Goal: Task Accomplishment & Management: Use online tool/utility

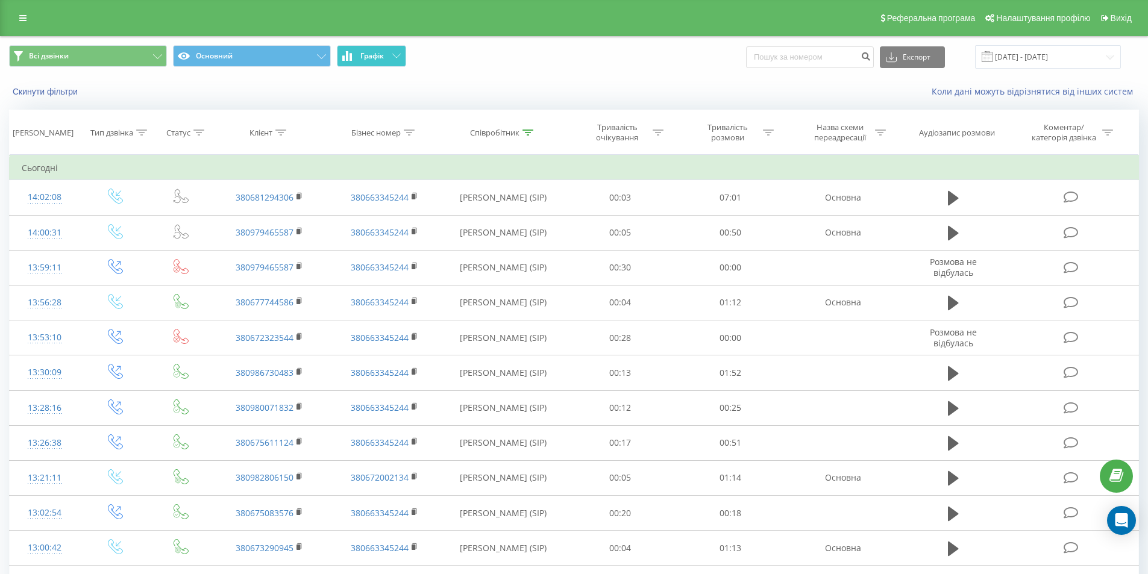
click at [369, 58] on span "Графік" at bounding box center [372, 56] width 24 height 8
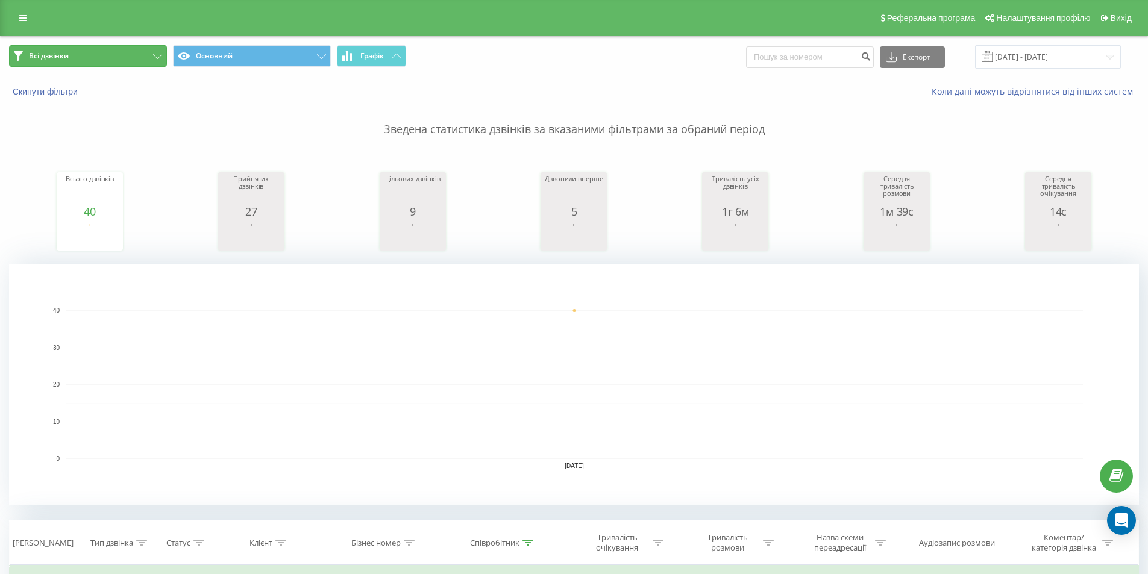
click at [103, 53] on button "Всі дзвінки" at bounding box center [88, 56] width 158 height 22
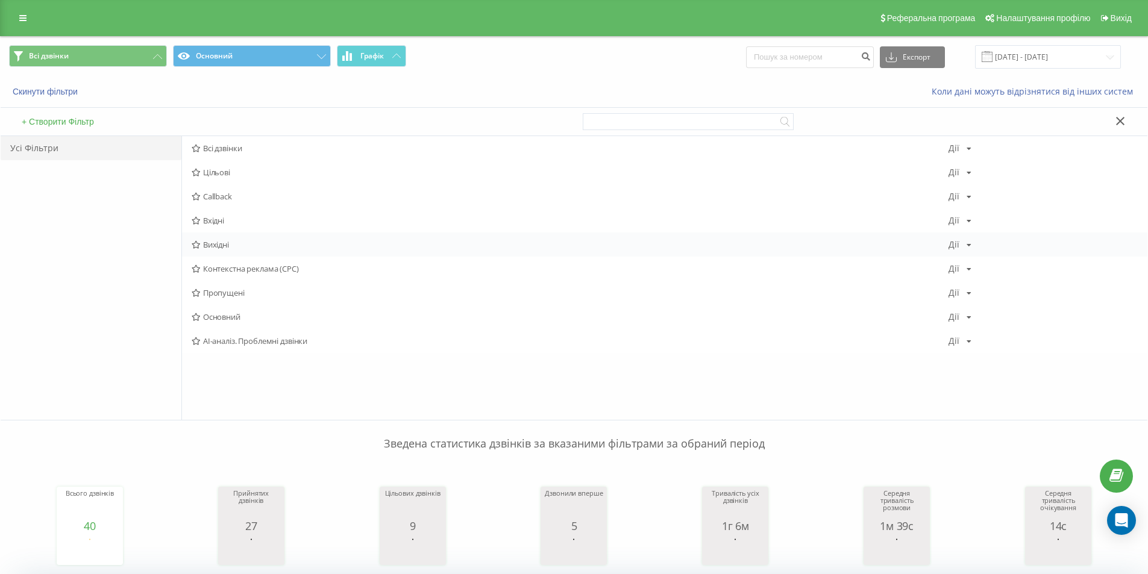
click at [237, 247] on span "Вихідні" at bounding box center [570, 244] width 757 height 8
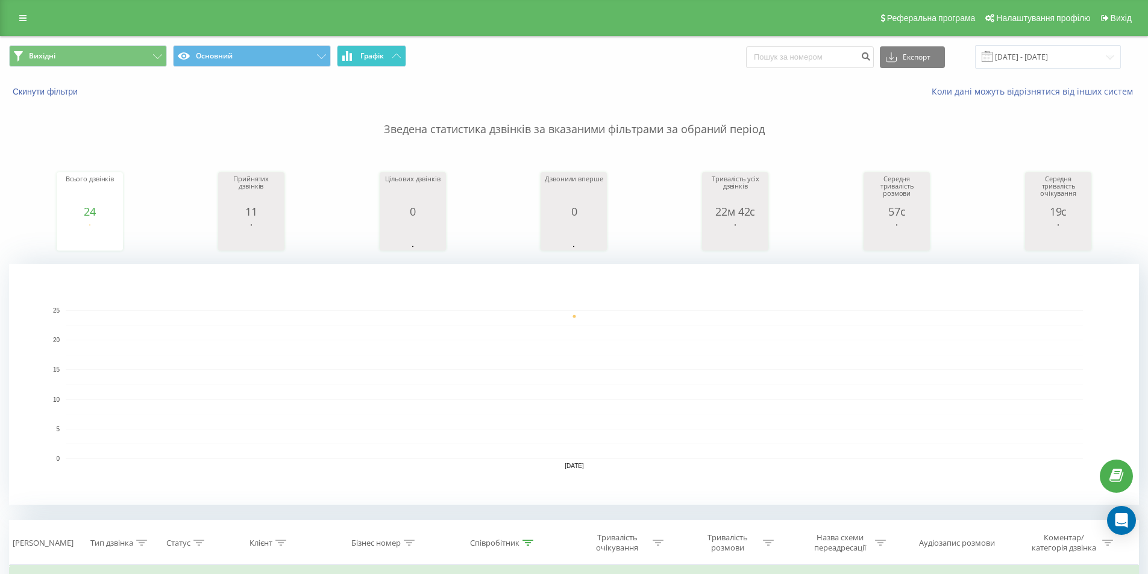
click at [386, 56] on button "Графік" at bounding box center [371, 56] width 69 height 22
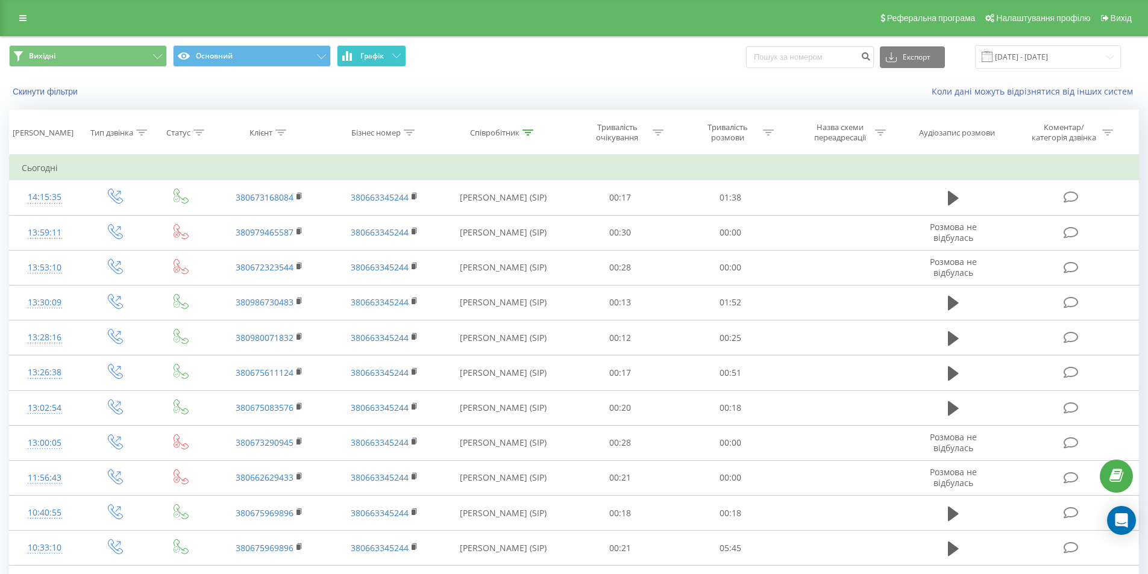
click at [386, 56] on button "Графік" at bounding box center [371, 56] width 69 height 22
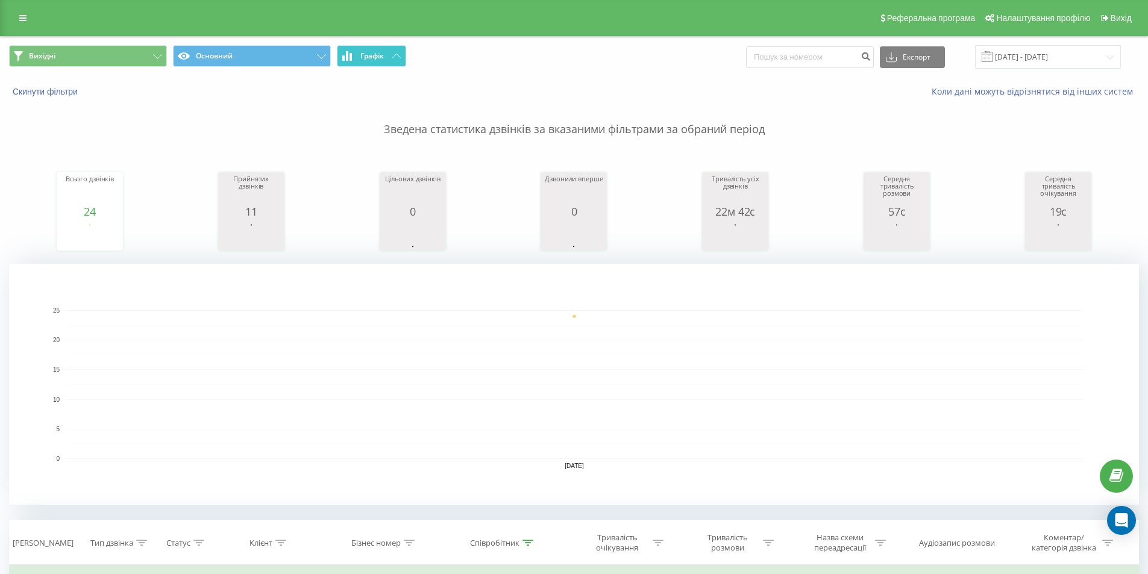
click at [374, 57] on span "Графік" at bounding box center [372, 56] width 24 height 8
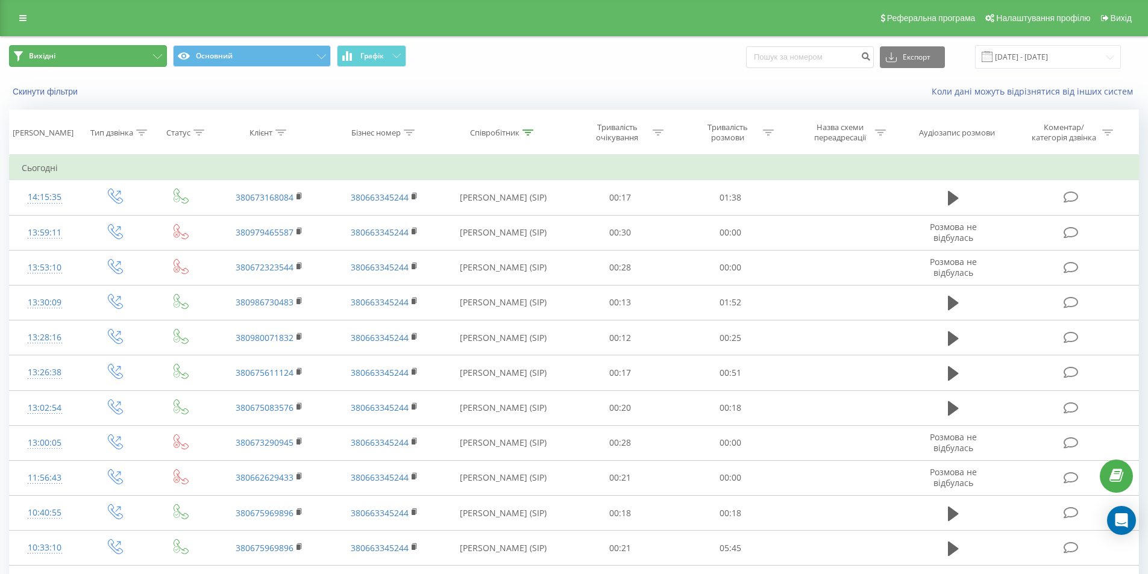
click at [127, 54] on button "Вихідні" at bounding box center [88, 56] width 158 height 22
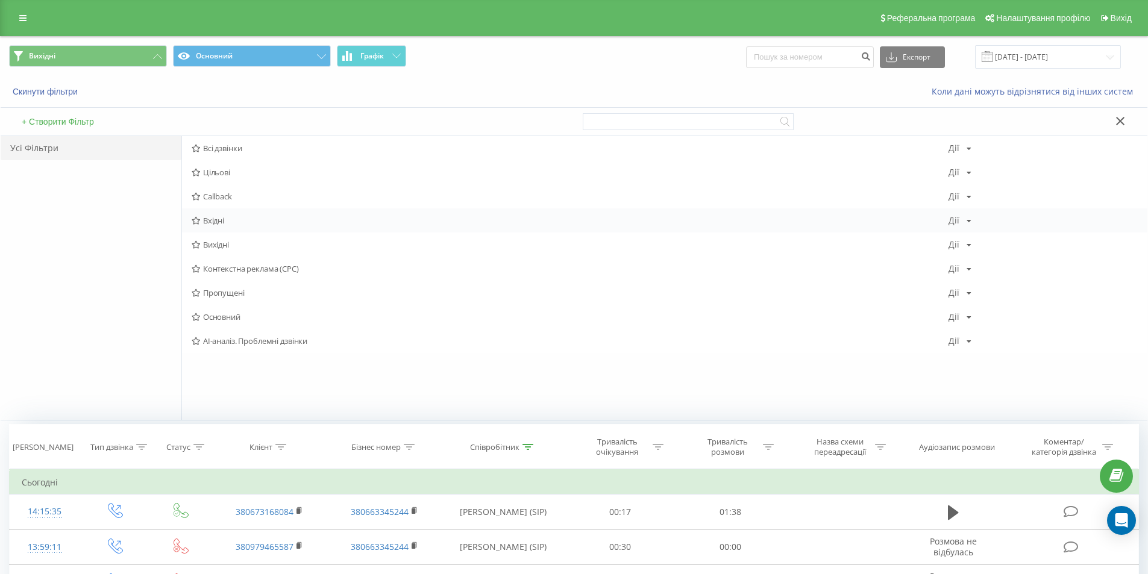
click at [224, 222] on span "Вхідні" at bounding box center [570, 220] width 757 height 8
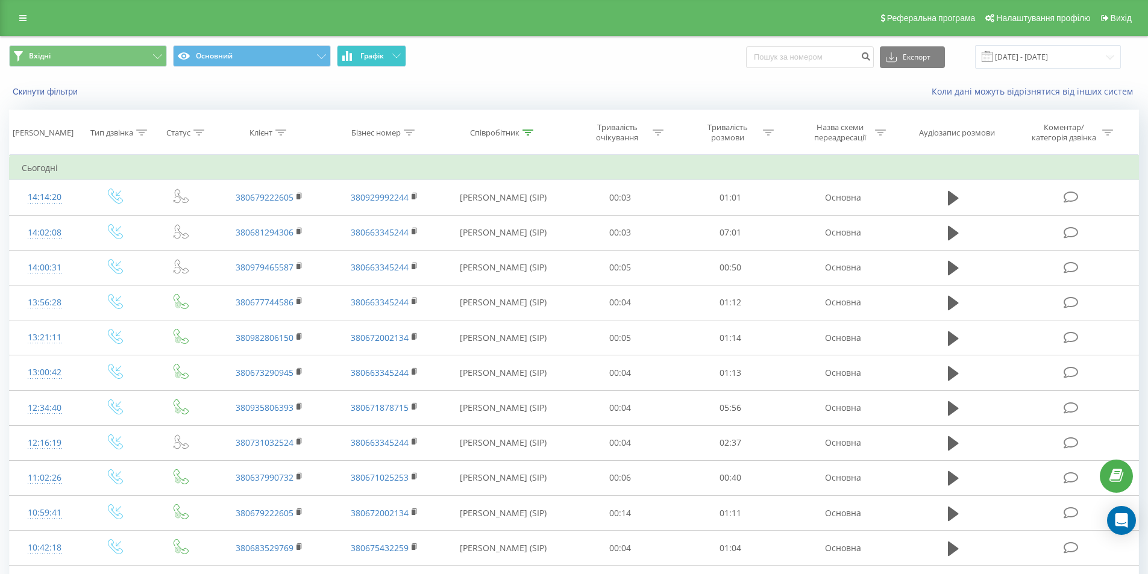
click at [371, 50] on button "Графік" at bounding box center [371, 56] width 69 height 22
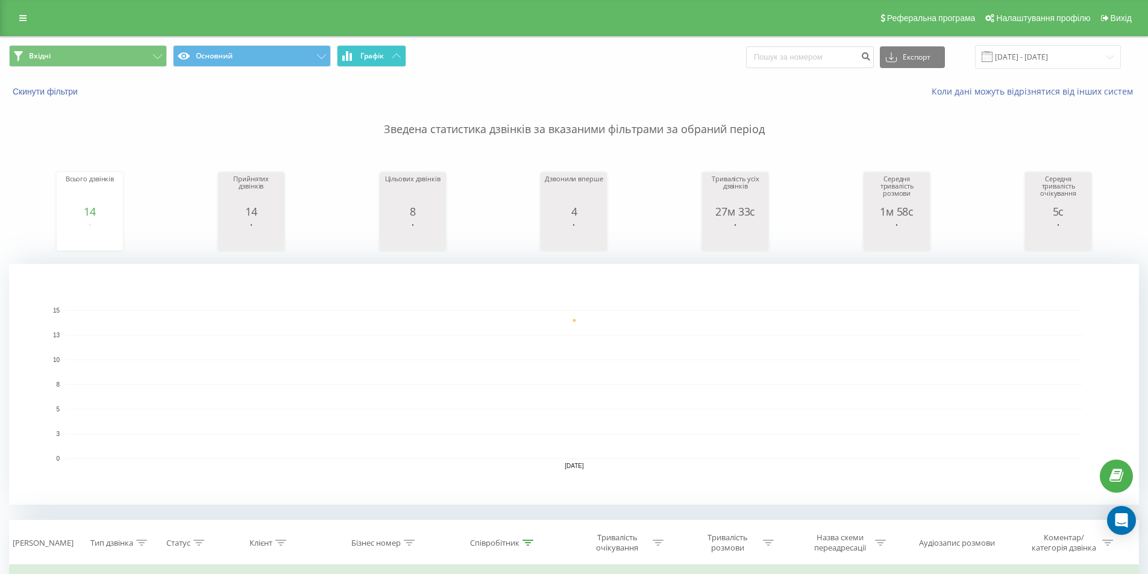
click at [380, 59] on span "Графік" at bounding box center [372, 56] width 24 height 8
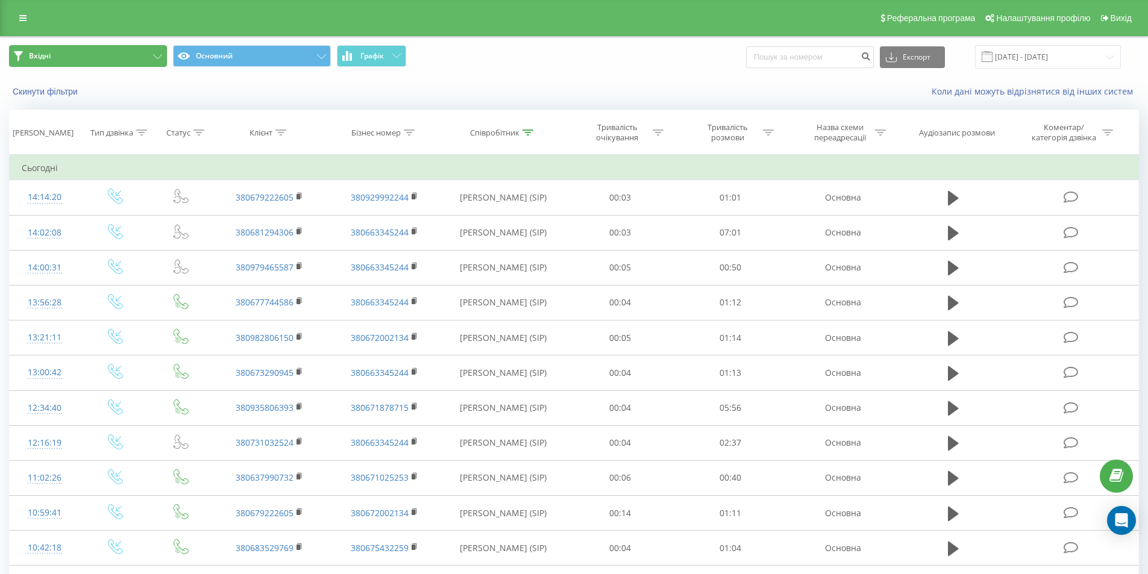
click at [149, 54] on button "Вхідні" at bounding box center [88, 56] width 158 height 22
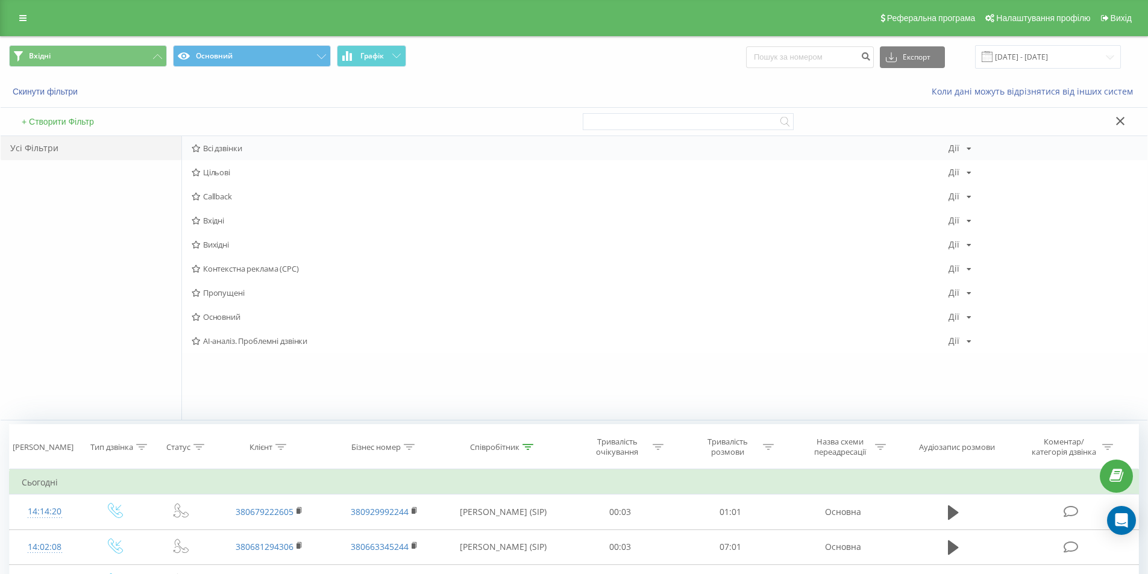
click at [269, 145] on span "Всі дзвінки" at bounding box center [570, 148] width 757 height 8
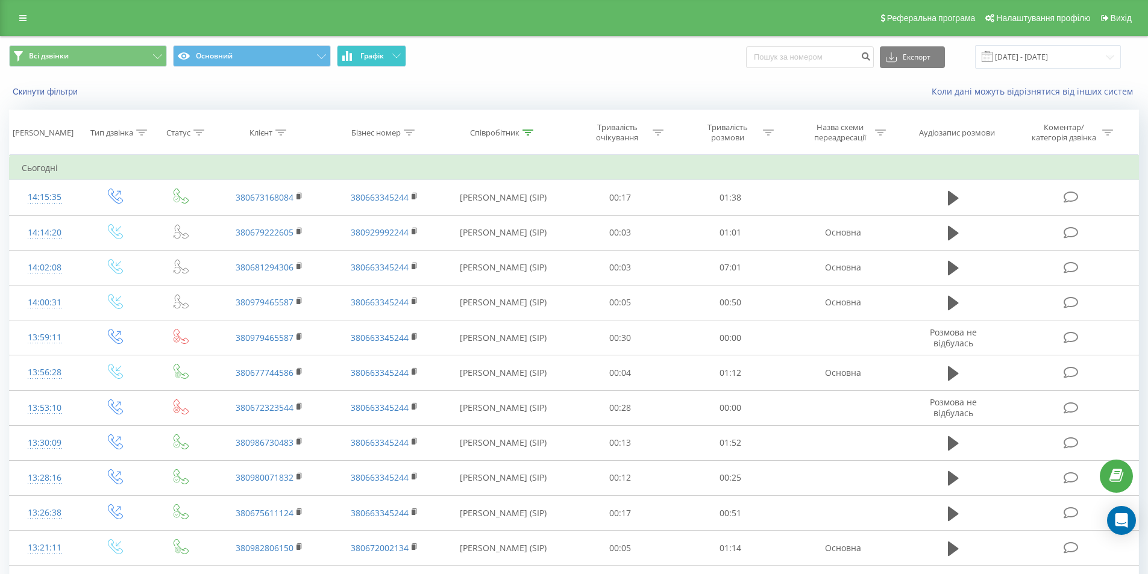
click at [371, 61] on button "Графік" at bounding box center [371, 56] width 69 height 22
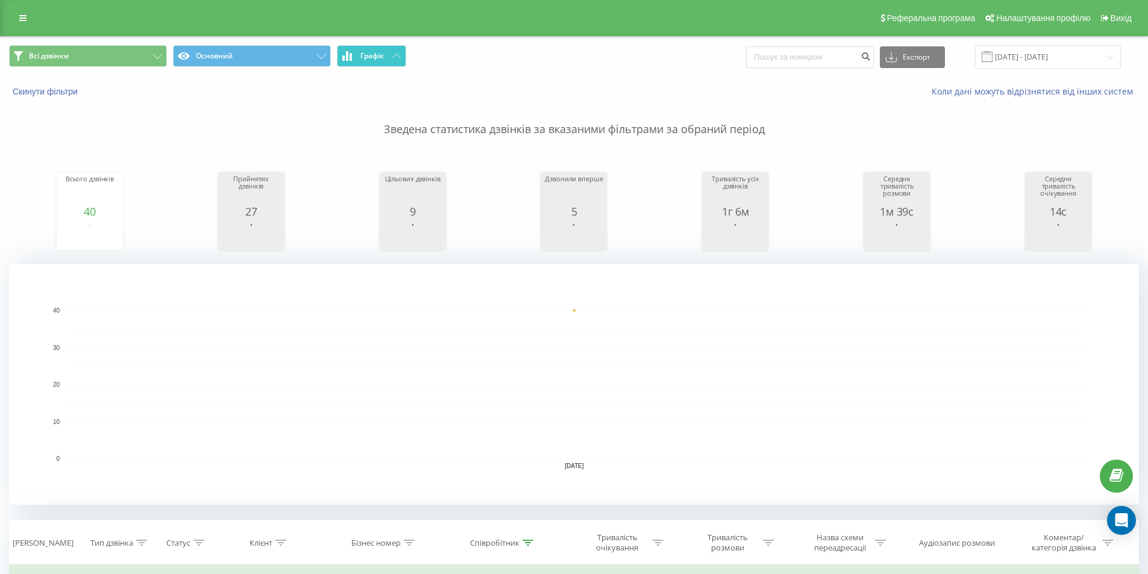
click at [391, 59] on button "Графік" at bounding box center [371, 56] width 69 height 22
